Goal: Information Seeking & Learning: Learn about a topic

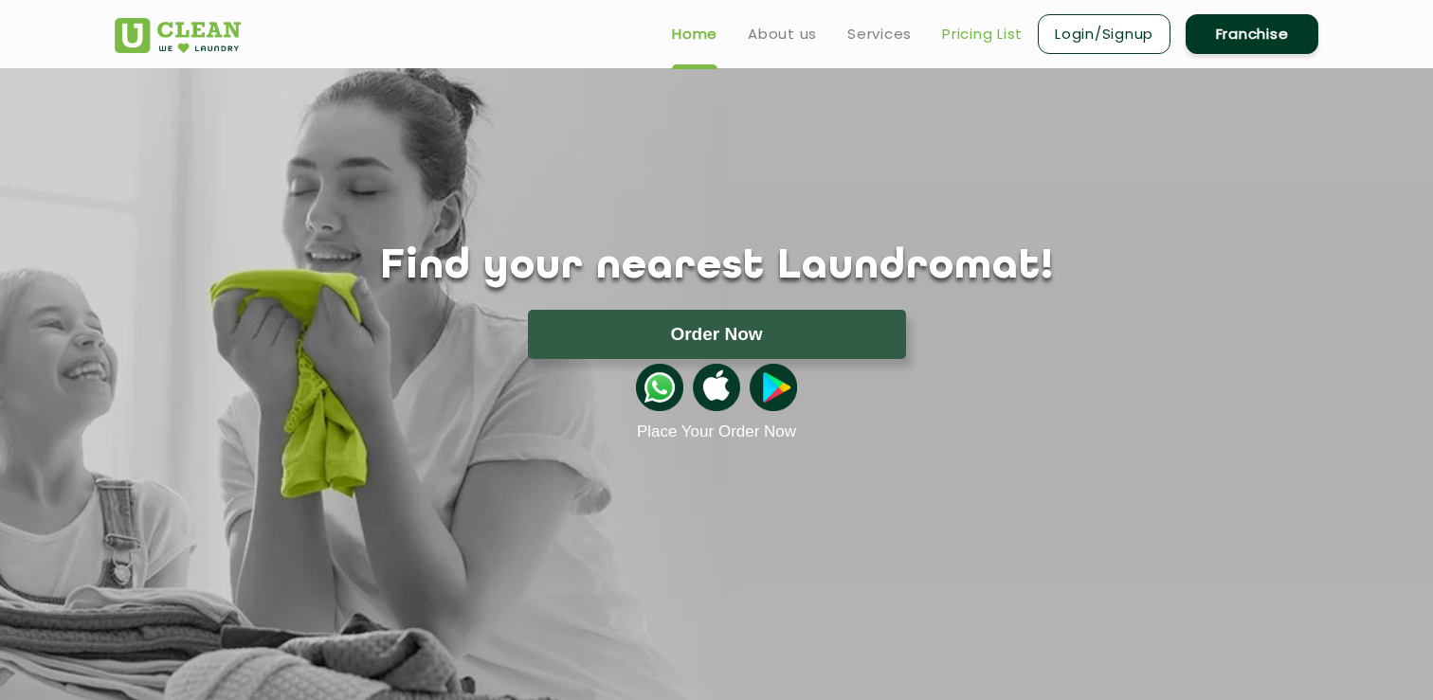
click at [993, 37] on link "Pricing List" at bounding box center [982, 34] width 81 height 23
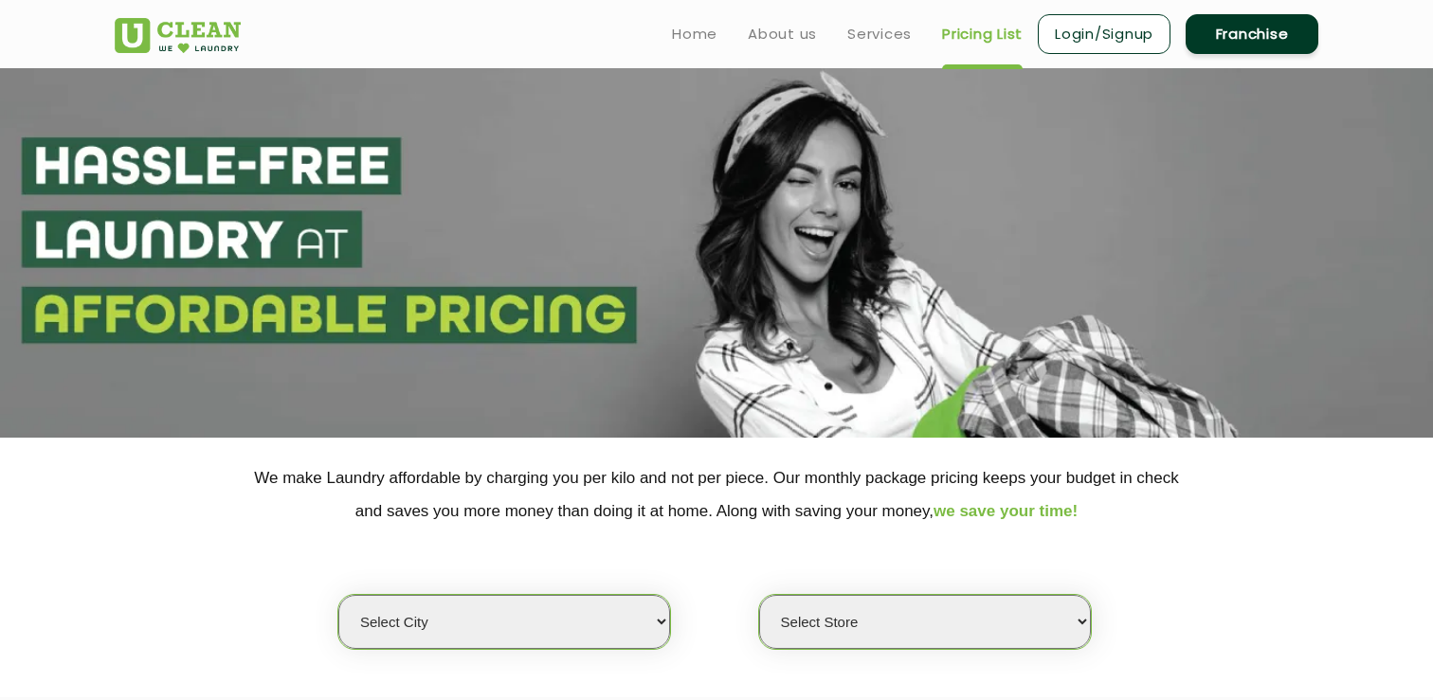
click at [1286, 47] on link "Franchise" at bounding box center [1252, 34] width 133 height 40
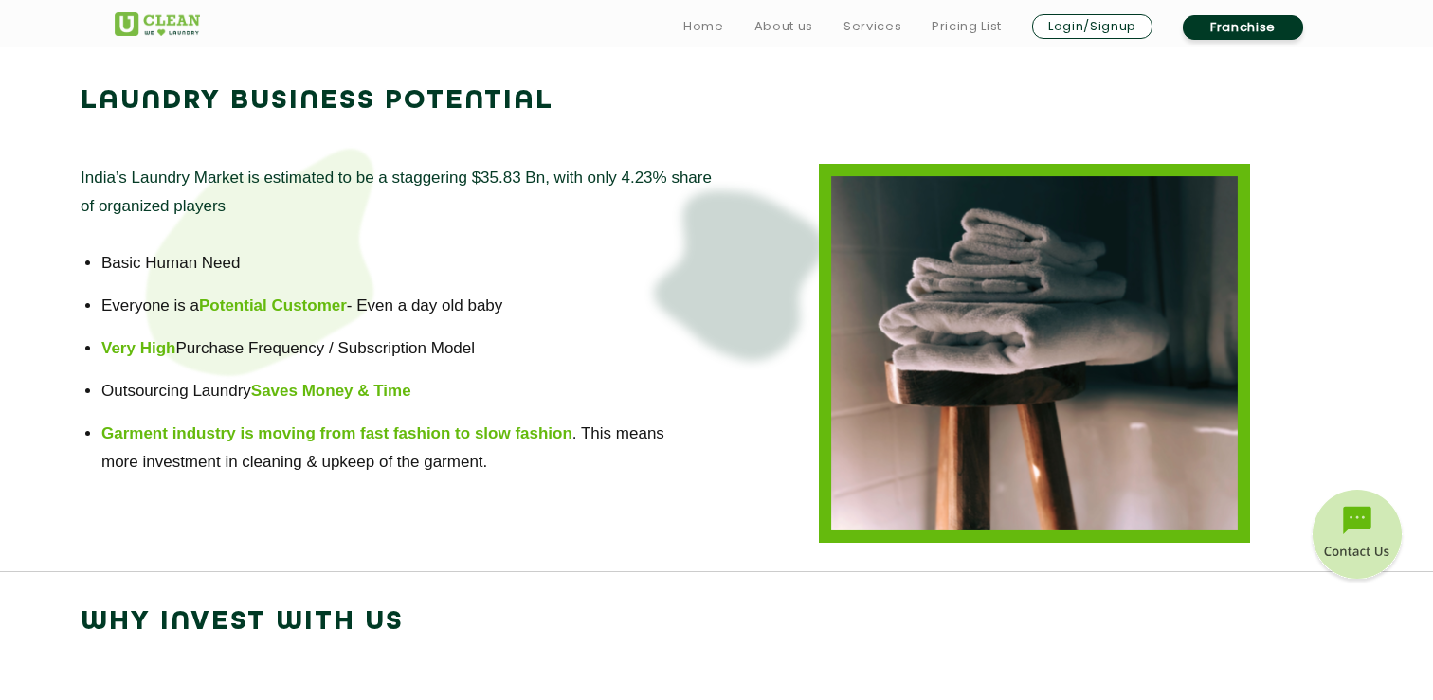
scroll to position [1301, 0]
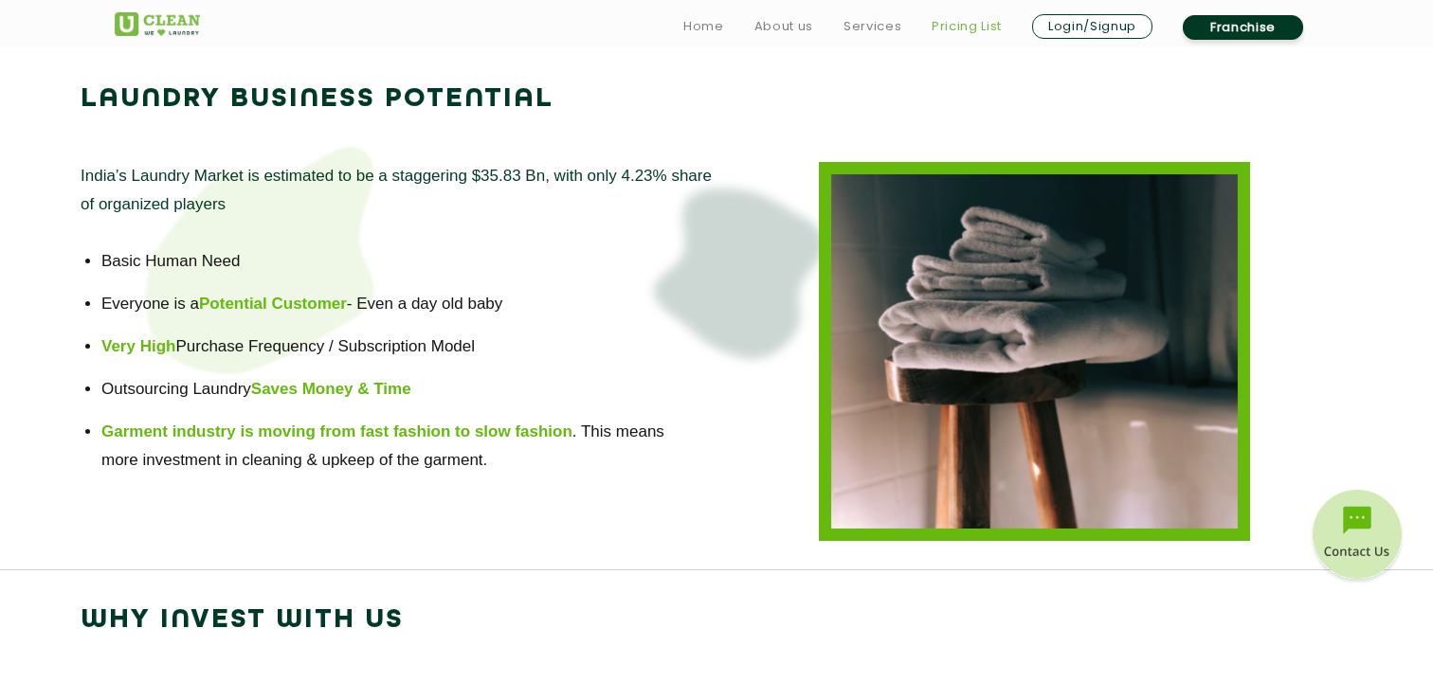
click at [965, 26] on link "Pricing List" at bounding box center [967, 26] width 70 height 23
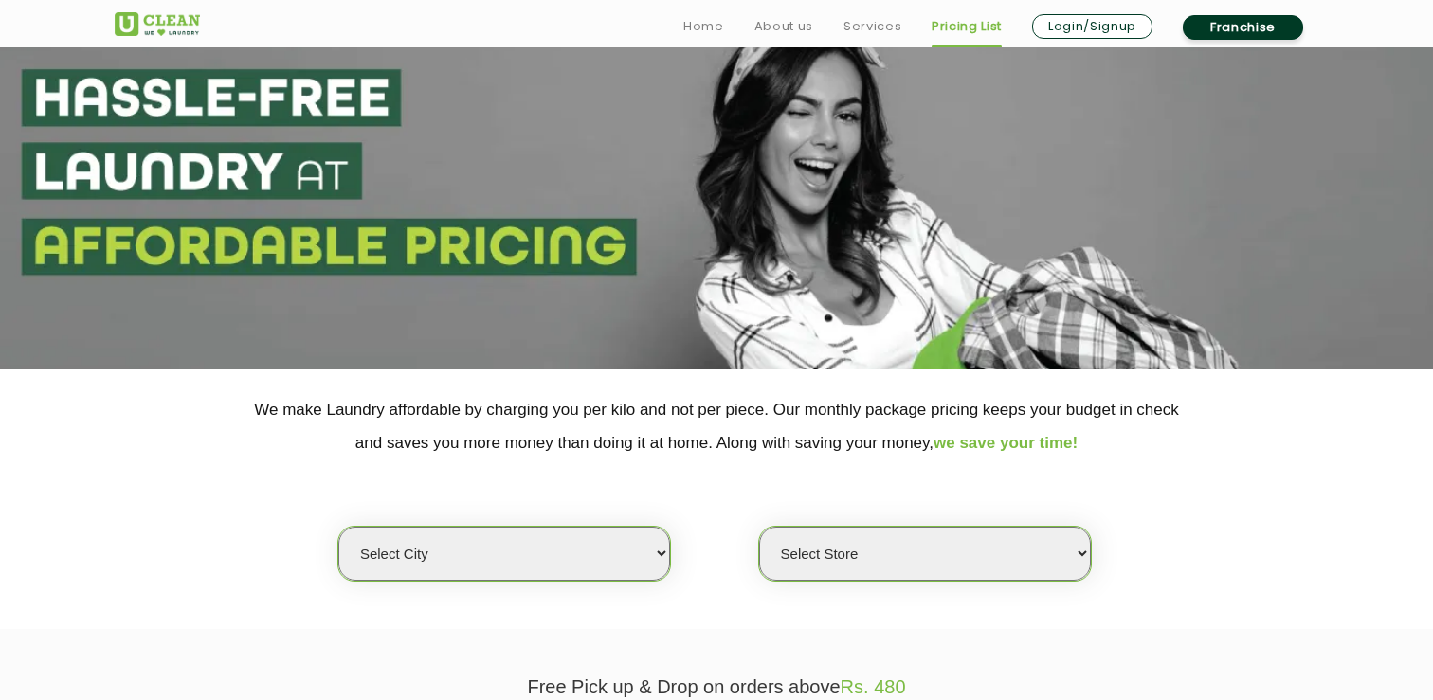
scroll to position [391, 0]
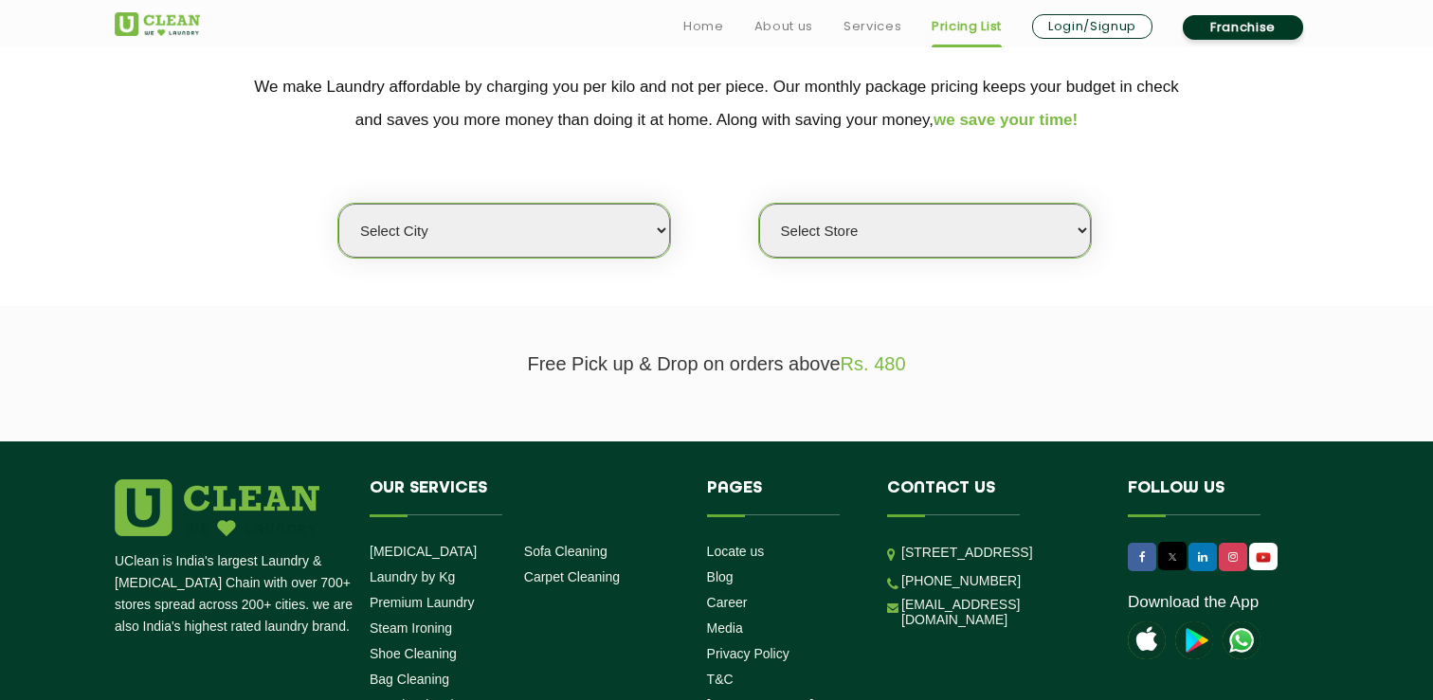
click at [575, 216] on select "Select city [GEOGRAPHIC_DATA] [GEOGRAPHIC_DATA] [GEOGRAPHIC_DATA] [GEOGRAPHIC_D…" at bounding box center [504, 231] width 332 height 54
select select "26"
click at [338, 204] on select "Select city [GEOGRAPHIC_DATA] [GEOGRAPHIC_DATA] [GEOGRAPHIC_DATA] [GEOGRAPHIC_D…" at bounding box center [504, 231] width 332 height 54
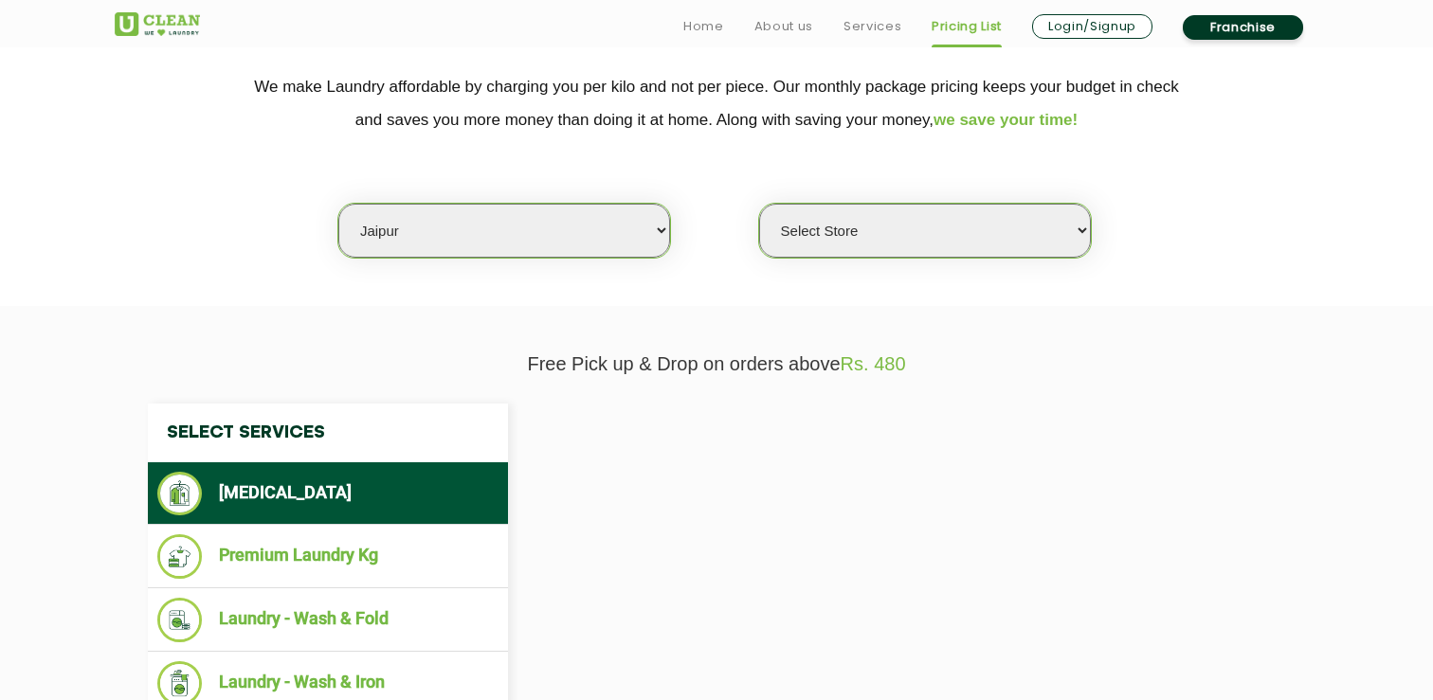
click at [792, 238] on select "Select Store" at bounding box center [925, 231] width 332 height 54
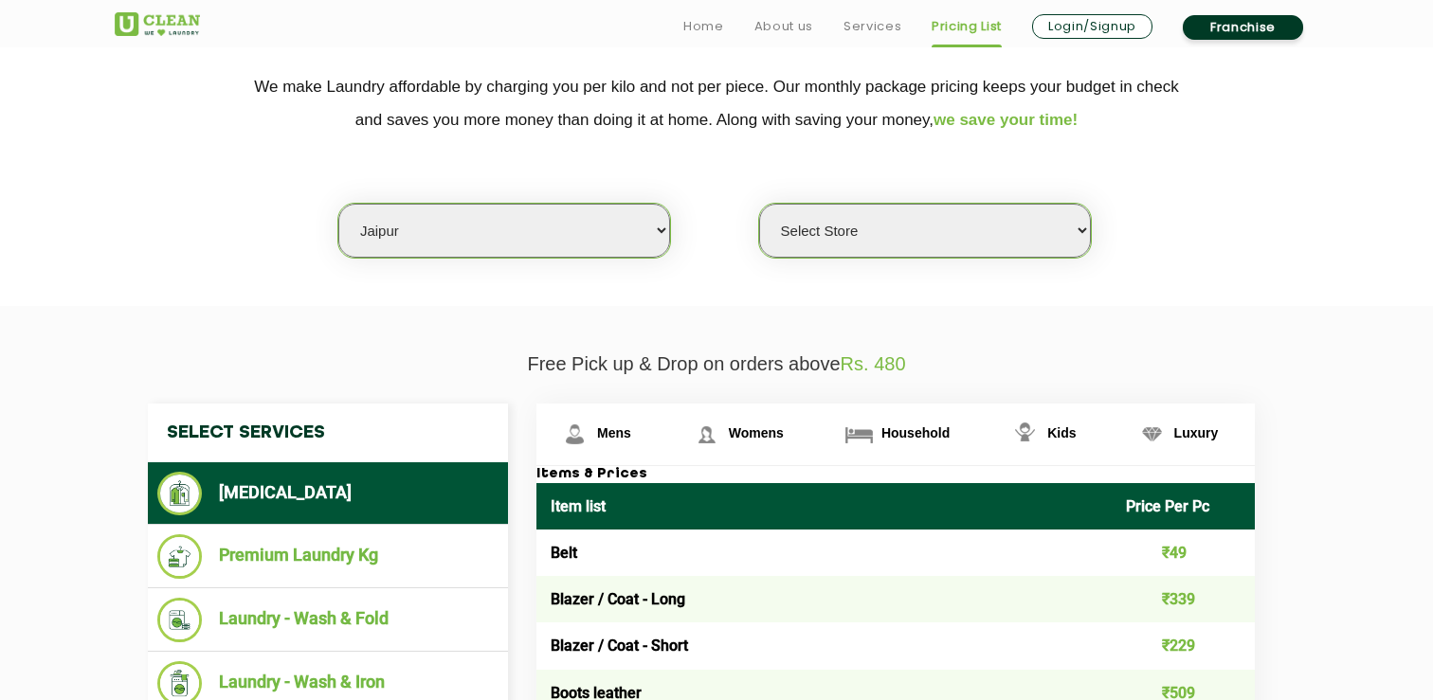
select select "543"
click at [759, 204] on select "Select Store [GEOGRAPHIC_DATA][PERSON_NAME] [GEOGRAPHIC_DATA] [PERSON_NAME][GEO…" at bounding box center [925, 231] width 332 height 54
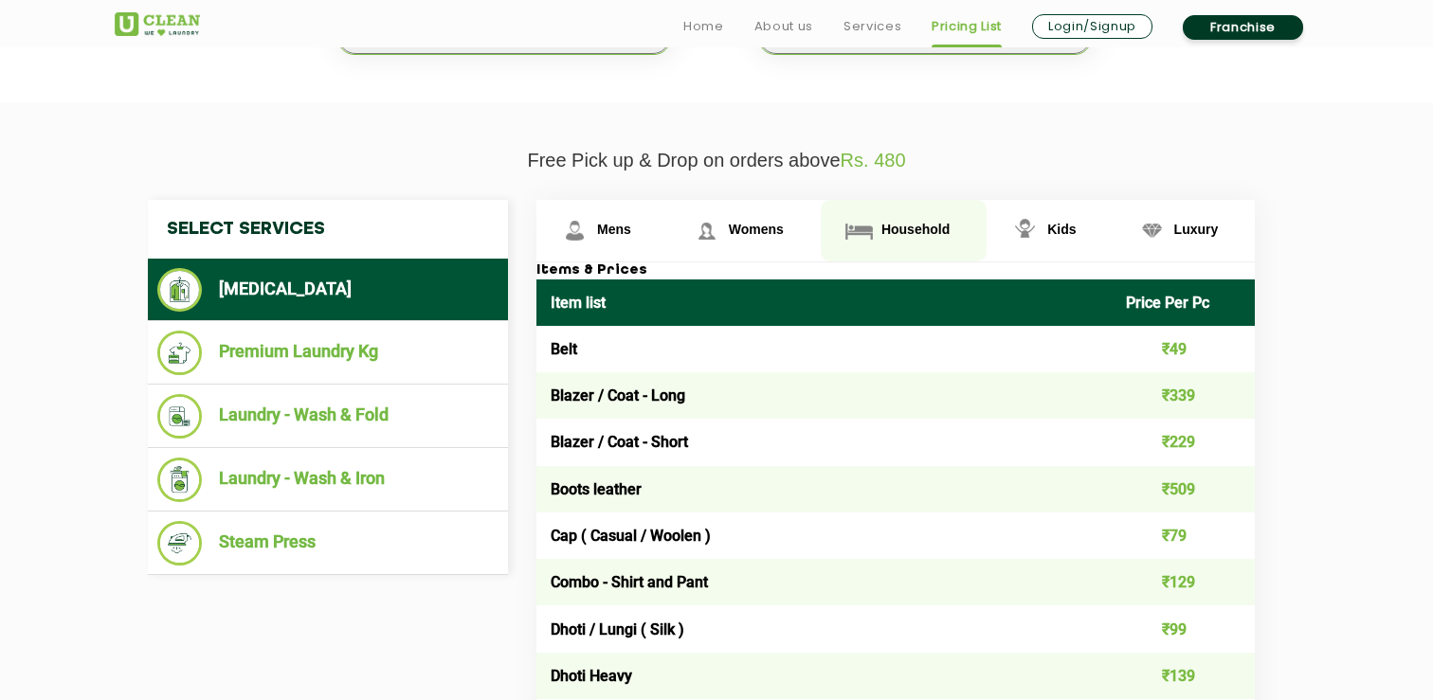
scroll to position [596, 0]
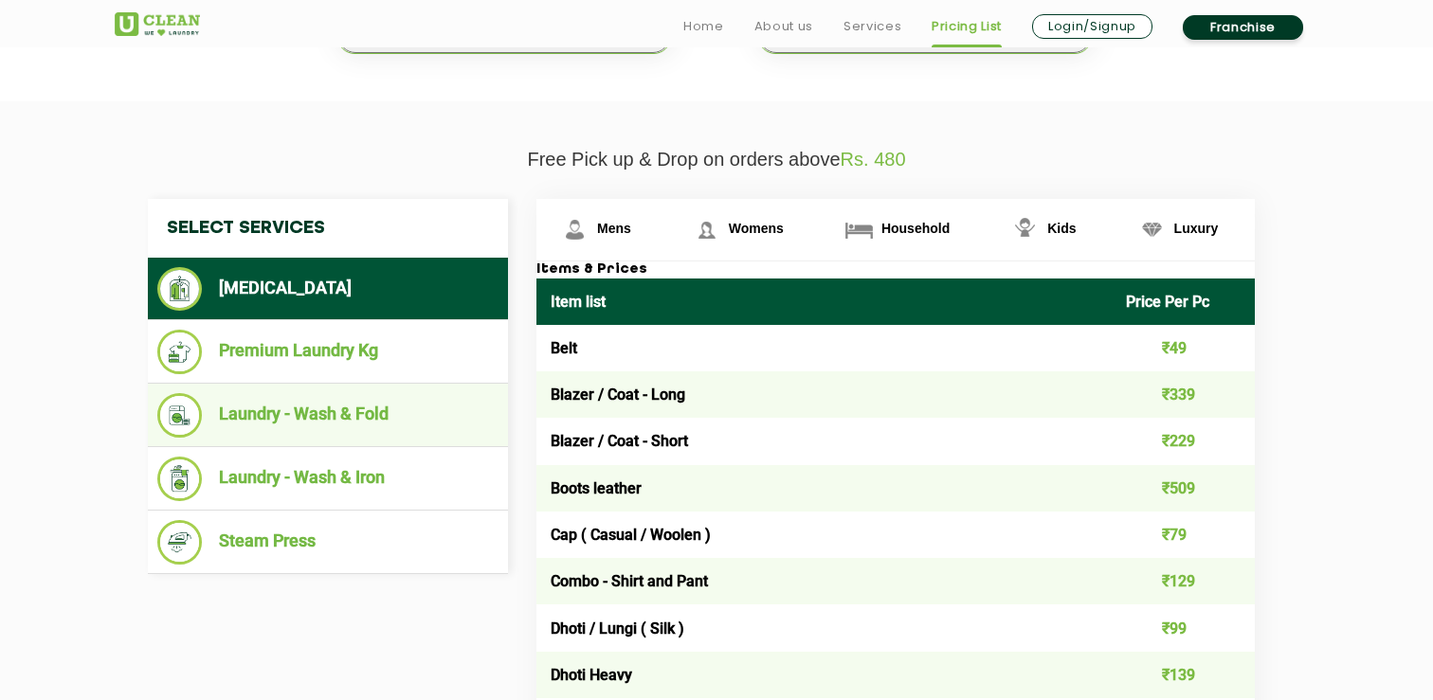
click at [388, 416] on li "Laundry - Wash & Fold" at bounding box center [327, 415] width 341 height 45
